Goal: Task Accomplishment & Management: Manage account settings

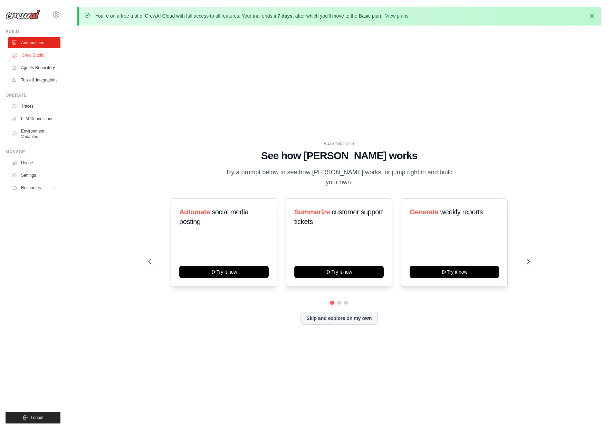
click at [40, 56] on link "Crew Studio" at bounding box center [35, 55] width 52 height 11
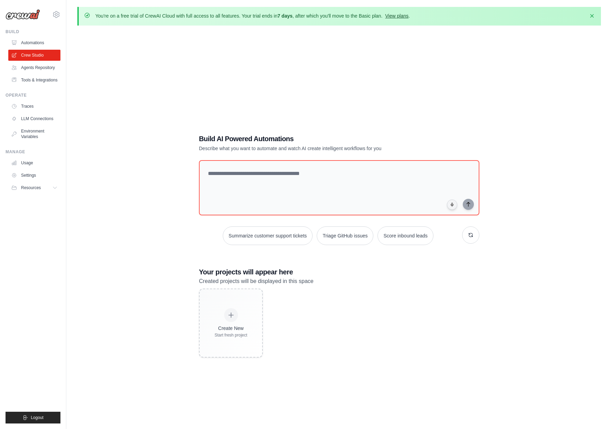
click at [403, 17] on link "View plans" at bounding box center [396, 16] width 23 height 6
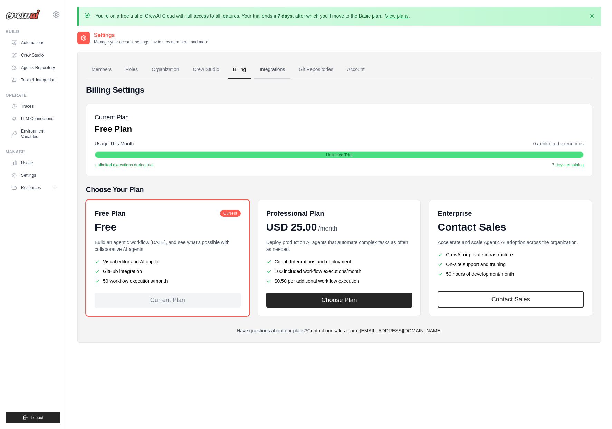
click at [277, 72] on link "Integrations" at bounding box center [272, 69] width 36 height 19
